Goal: Task Accomplishment & Management: Use online tool/utility

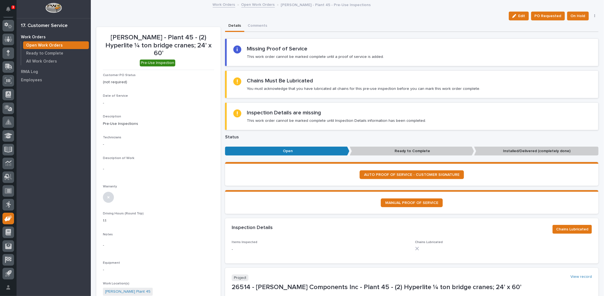
click at [245, 4] on link "Open Work Orders" at bounding box center [258, 4] width 34 height 6
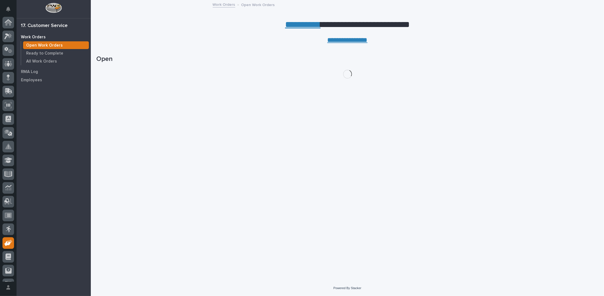
scroll to position [24, 0]
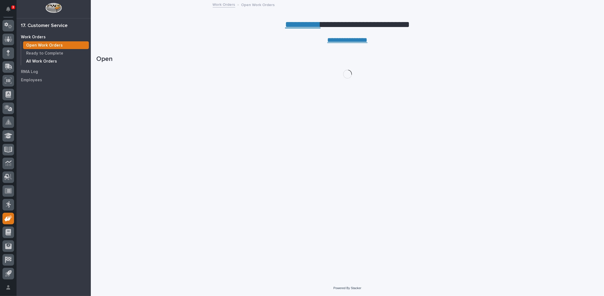
click at [33, 60] on p "All Work Orders" at bounding box center [41, 61] width 31 height 5
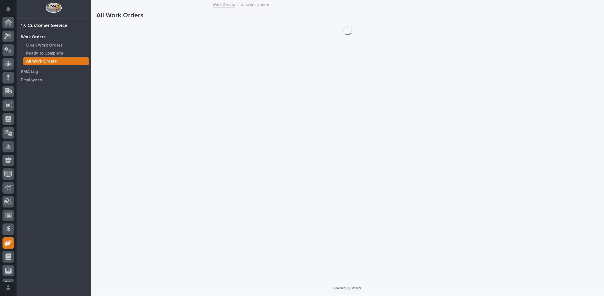
scroll to position [24, 0]
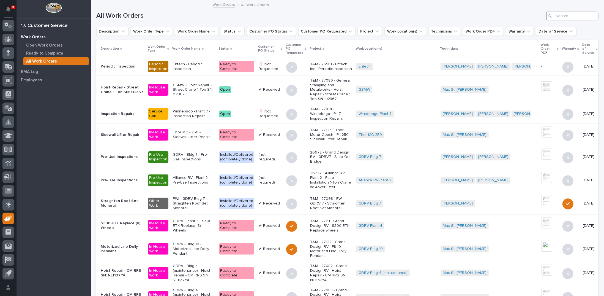
click at [563, 15] on input "Search" at bounding box center [572, 16] width 52 height 9
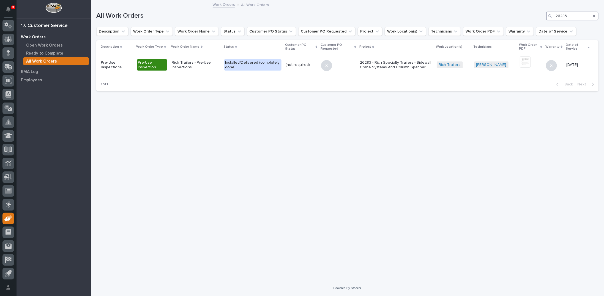
type input "26283"
click at [54, 45] on p "Open Work Orders" at bounding box center [44, 45] width 37 height 5
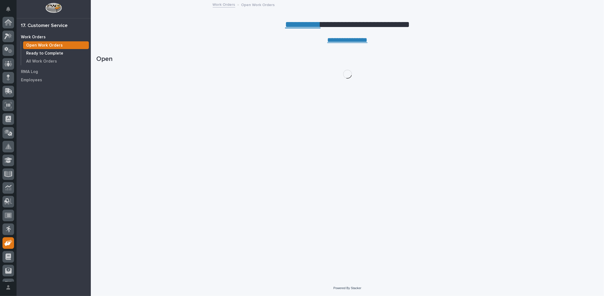
scroll to position [24, 0]
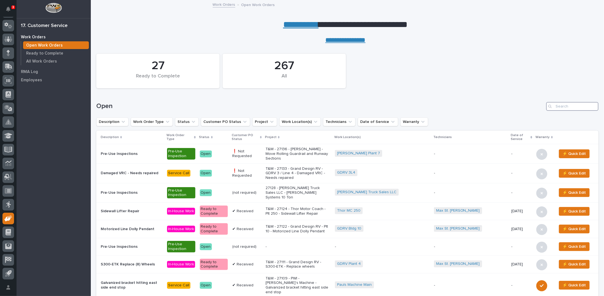
click at [567, 105] on input "Search" at bounding box center [572, 106] width 52 height 9
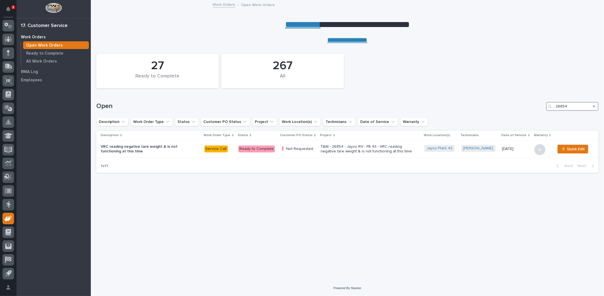
type input "26854"
click at [377, 147] on p "T&M - 26854 - Jayco RV - Plt 43 - VRC reading negative tare weight & is not fun…" at bounding box center [369, 148] width 96 height 9
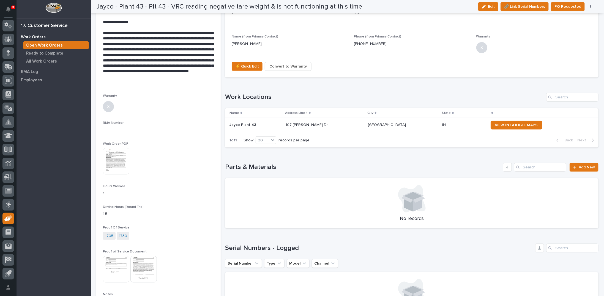
scroll to position [303, 0]
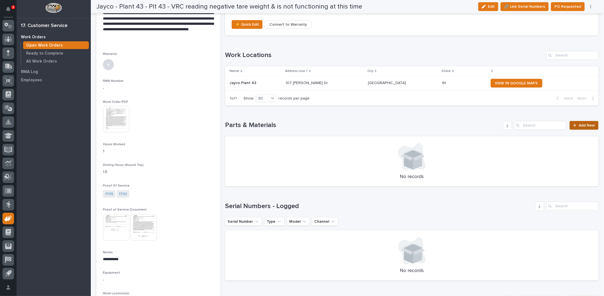
click at [580, 123] on span "Add New" at bounding box center [587, 125] width 16 height 4
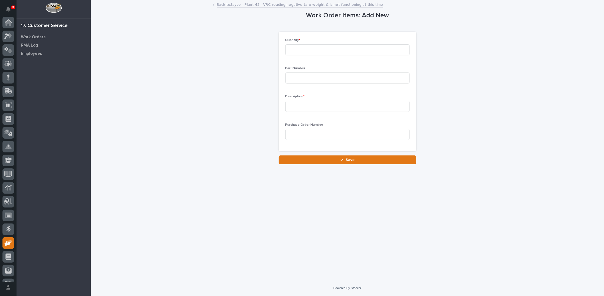
scroll to position [24, 0]
click at [338, 52] on input at bounding box center [347, 49] width 124 height 11
type input "2"
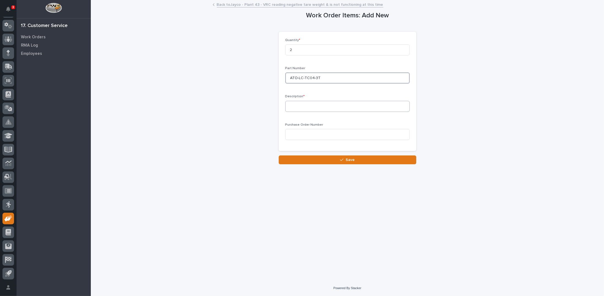
type input "ATO-LC-TC04-3T"
click at [327, 108] on input at bounding box center [347, 106] width 124 height 11
type input "Load Cell"
click at [331, 159] on button "Save" at bounding box center [348, 159] width 138 height 9
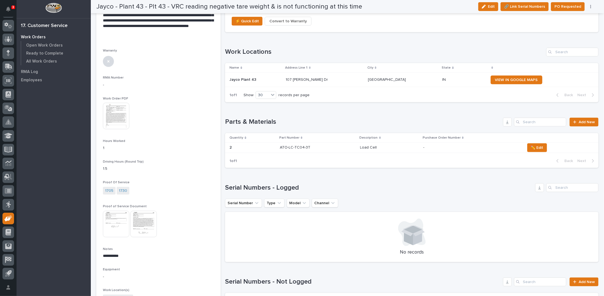
scroll to position [196, 0]
